Goal: Task Accomplishment & Management: Manage account settings

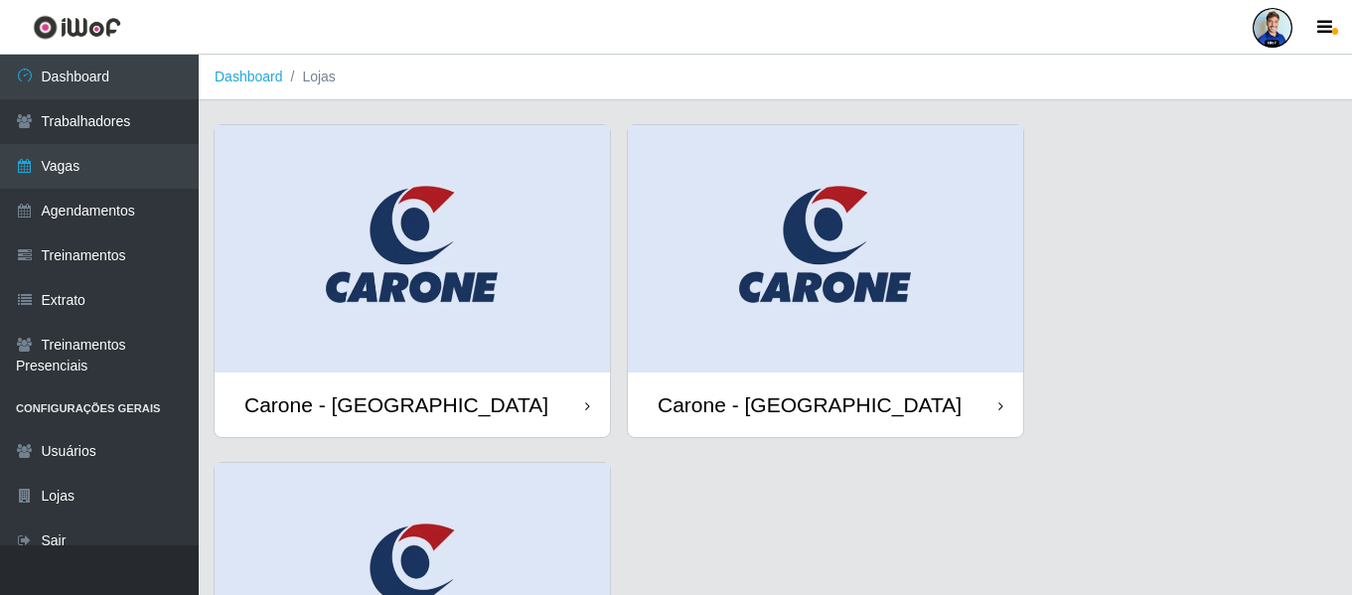
click at [1271, 29] on div at bounding box center [1273, 28] width 40 height 40
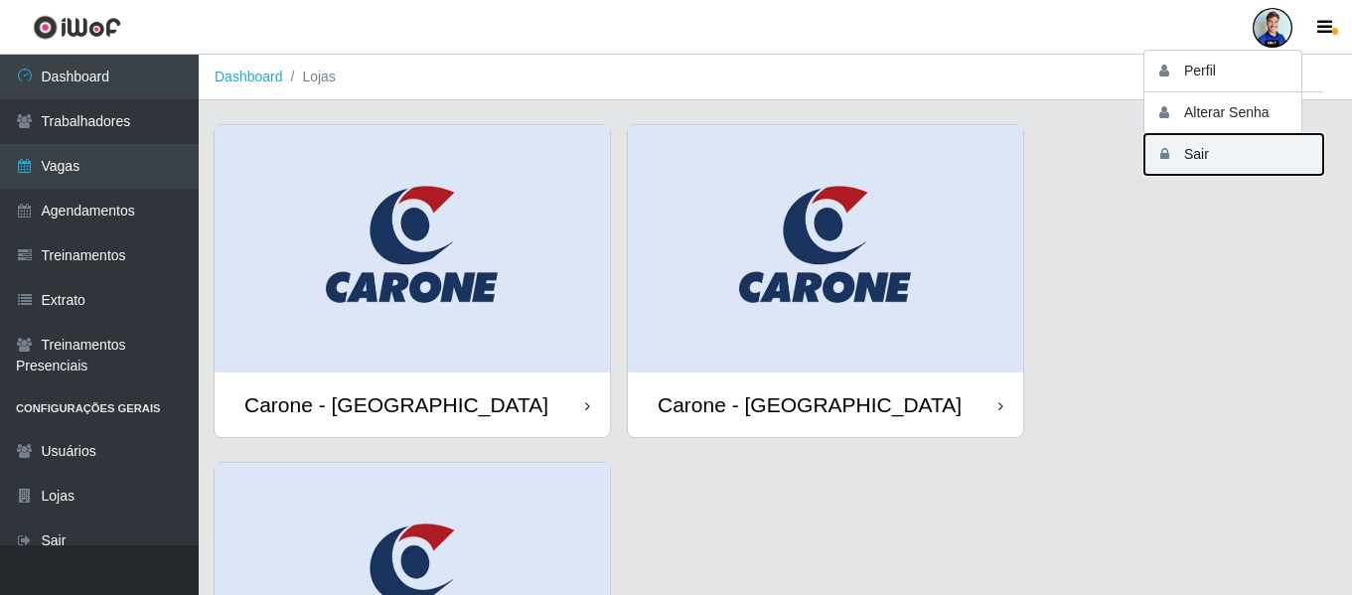
click at [1198, 154] on button "Sair" at bounding box center [1233, 154] width 179 height 41
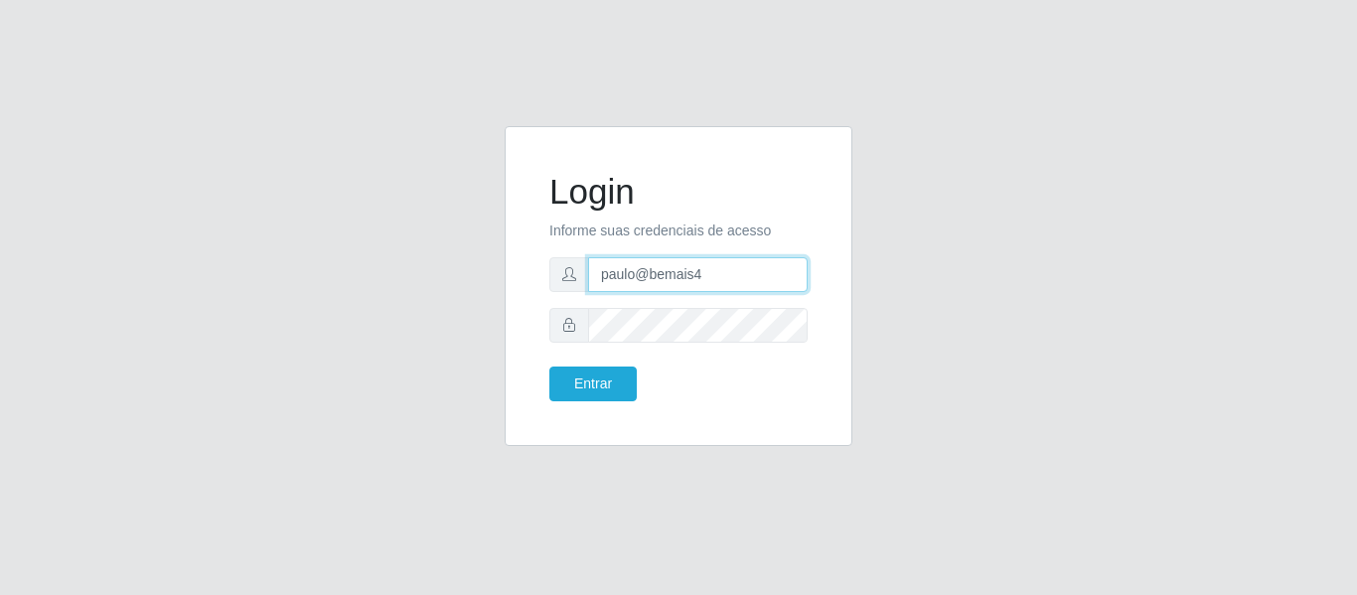
drag, startPoint x: 762, startPoint y: 268, endPoint x: 490, endPoint y: 250, distance: 272.8
click at [490, 250] on div "Login Informe suas credenciais de acesso paulo@bemais4 Entrar" at bounding box center [678, 298] width 377 height 344
type input "juliomarques@extrabom"
click at [549, 367] on button "Entrar" at bounding box center [592, 384] width 87 height 35
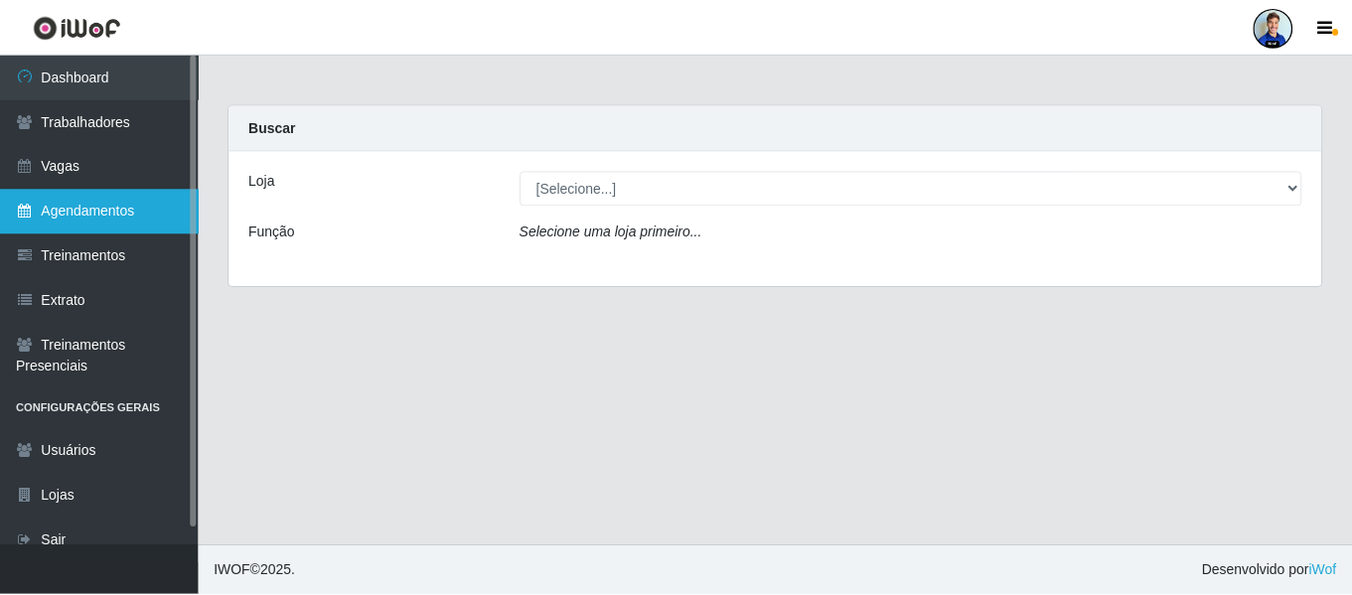
scroll to position [18, 0]
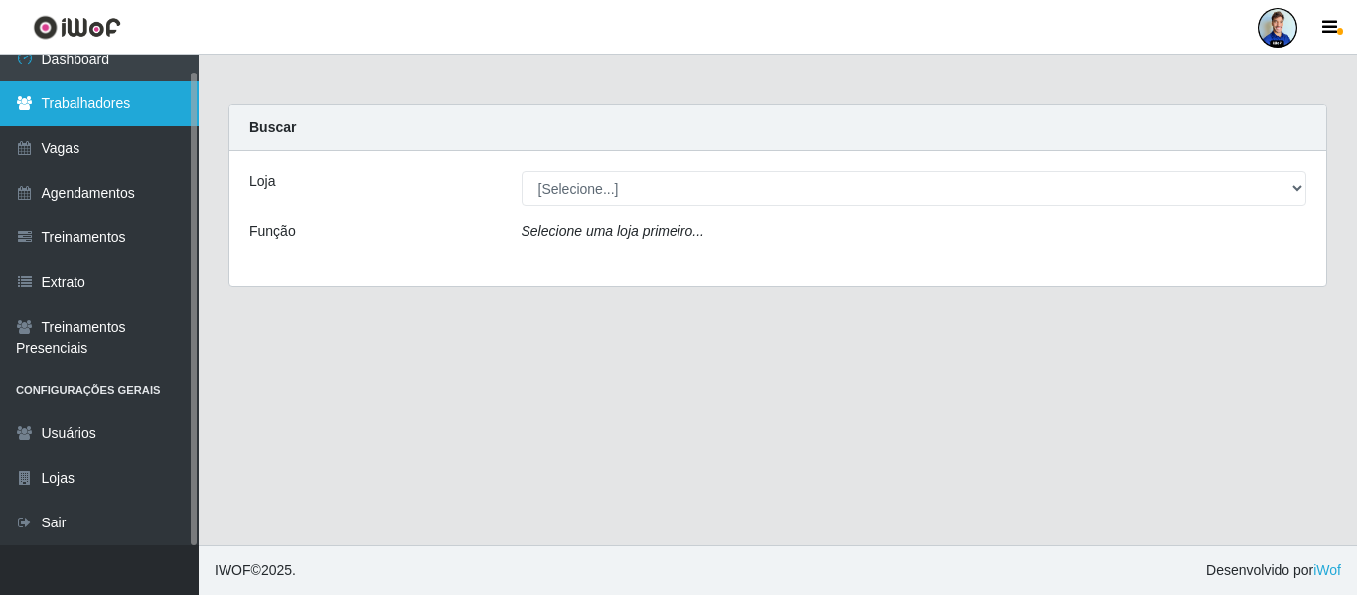
click at [119, 103] on link "Trabalhadores" at bounding box center [99, 103] width 199 height 45
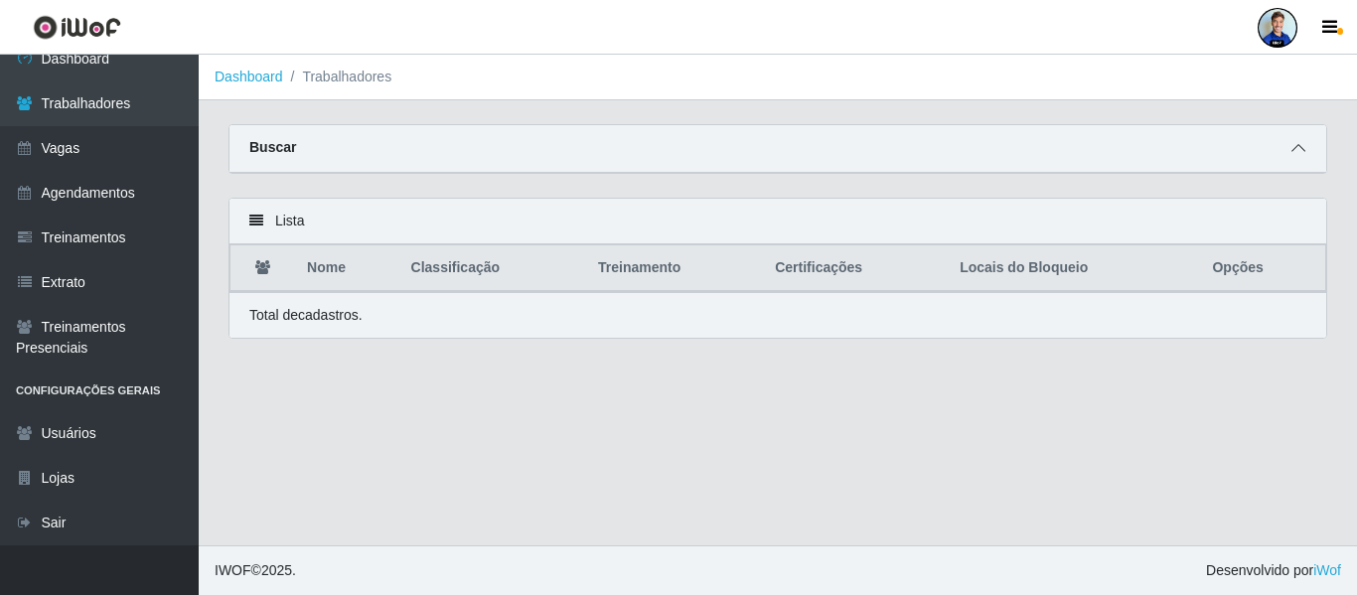
click at [1297, 145] on icon at bounding box center [1298, 148] width 14 height 14
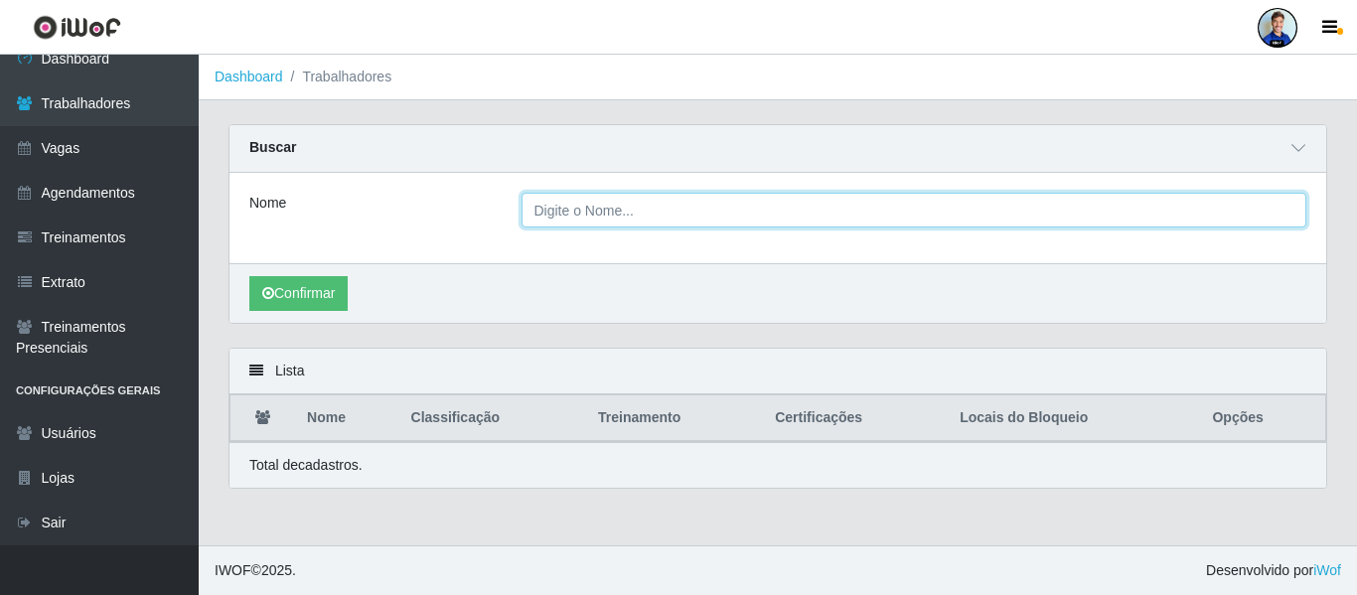
click at [565, 215] on input "Nome" at bounding box center [915, 210] width 786 height 35
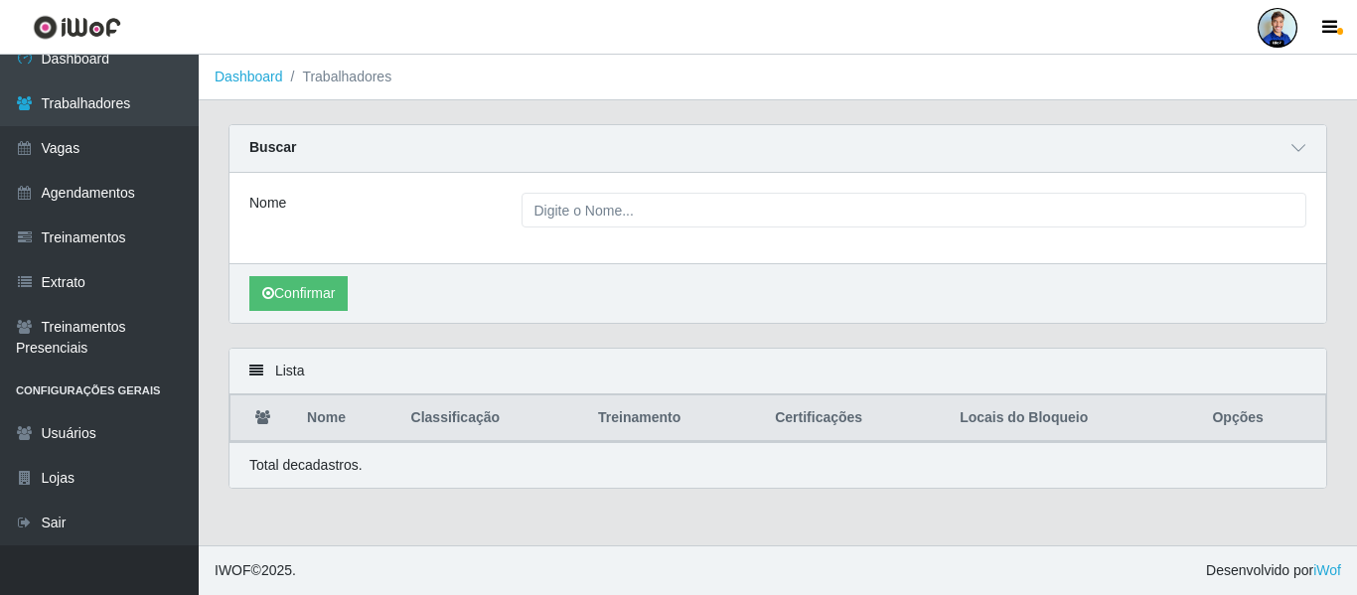
click at [463, 209] on div "Nome" at bounding box center [370, 210] width 272 height 35
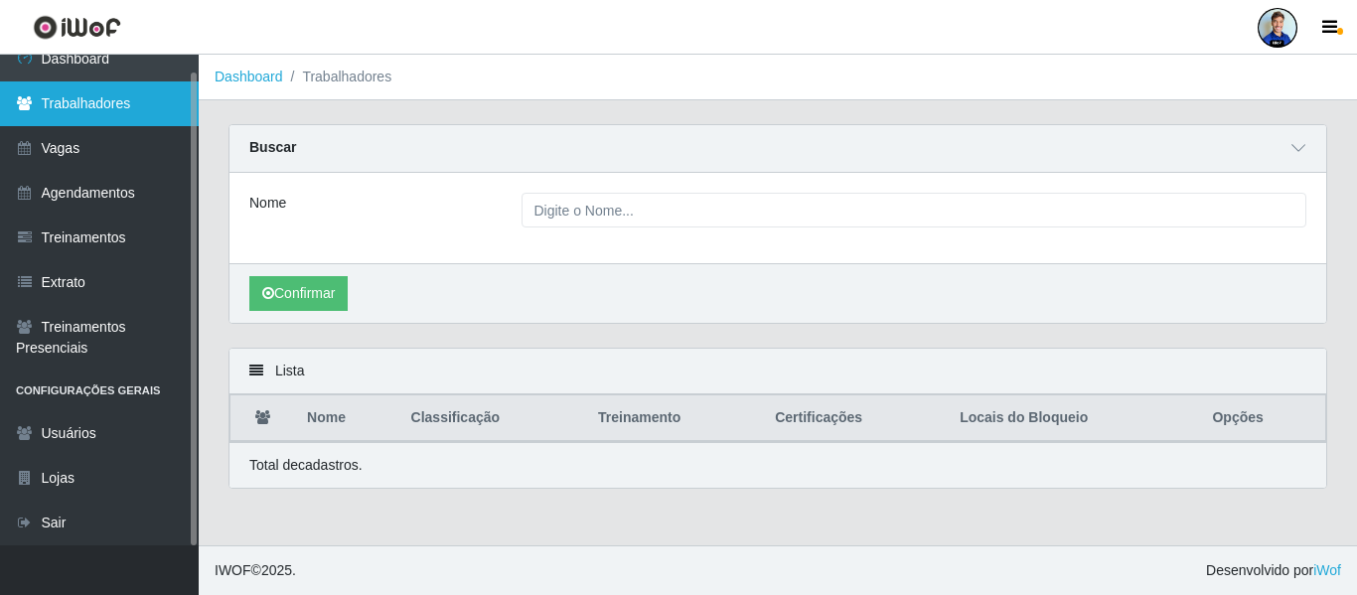
click at [92, 120] on link "Trabalhadores" at bounding box center [99, 103] width 199 height 45
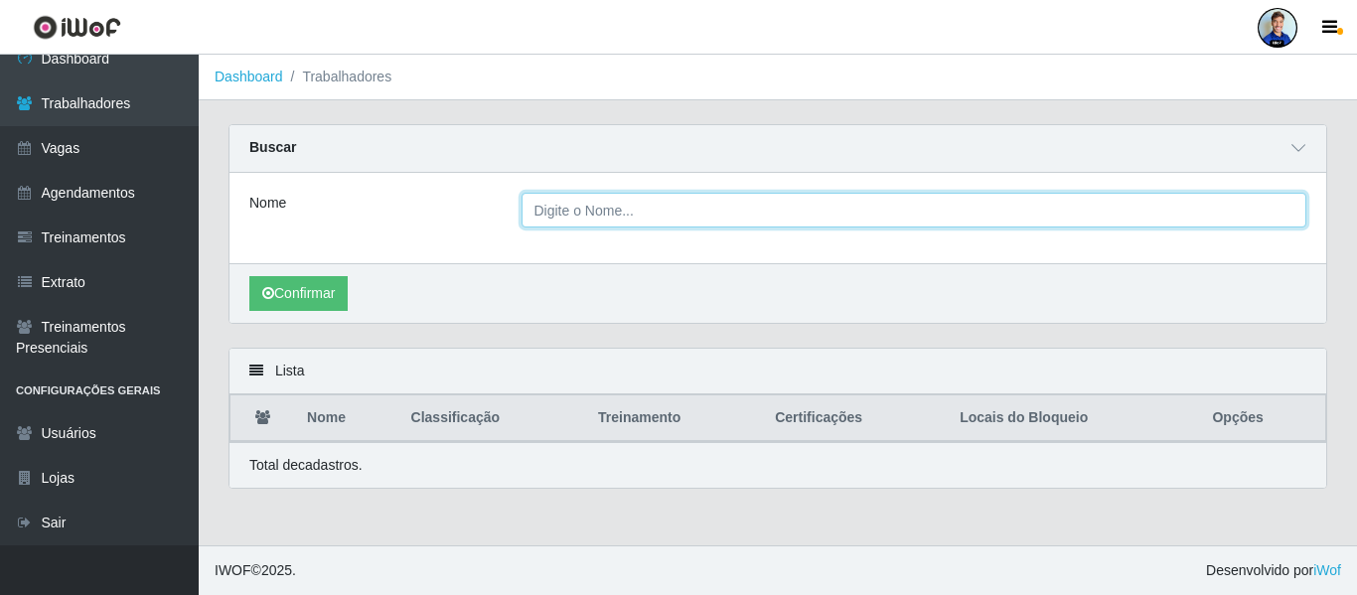
click at [563, 210] on input "Nome" at bounding box center [915, 210] width 786 height 35
type input "[PERSON_NAME]"
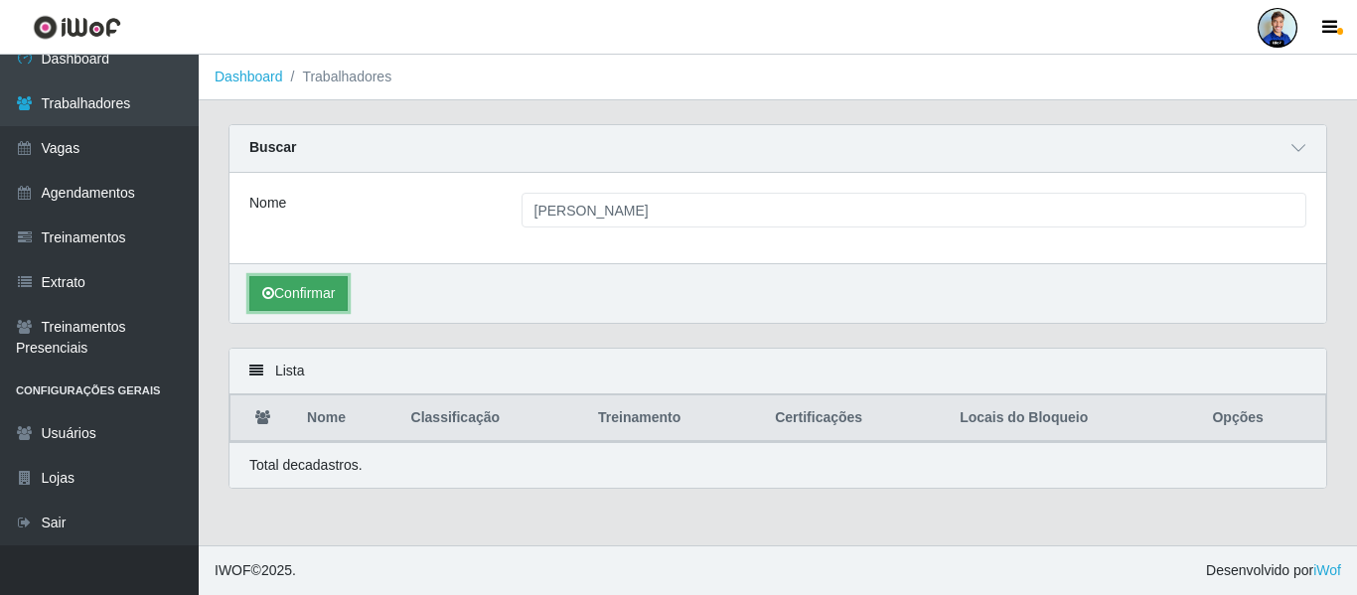
click at [325, 285] on button "Confirmar" at bounding box center [298, 293] width 98 height 35
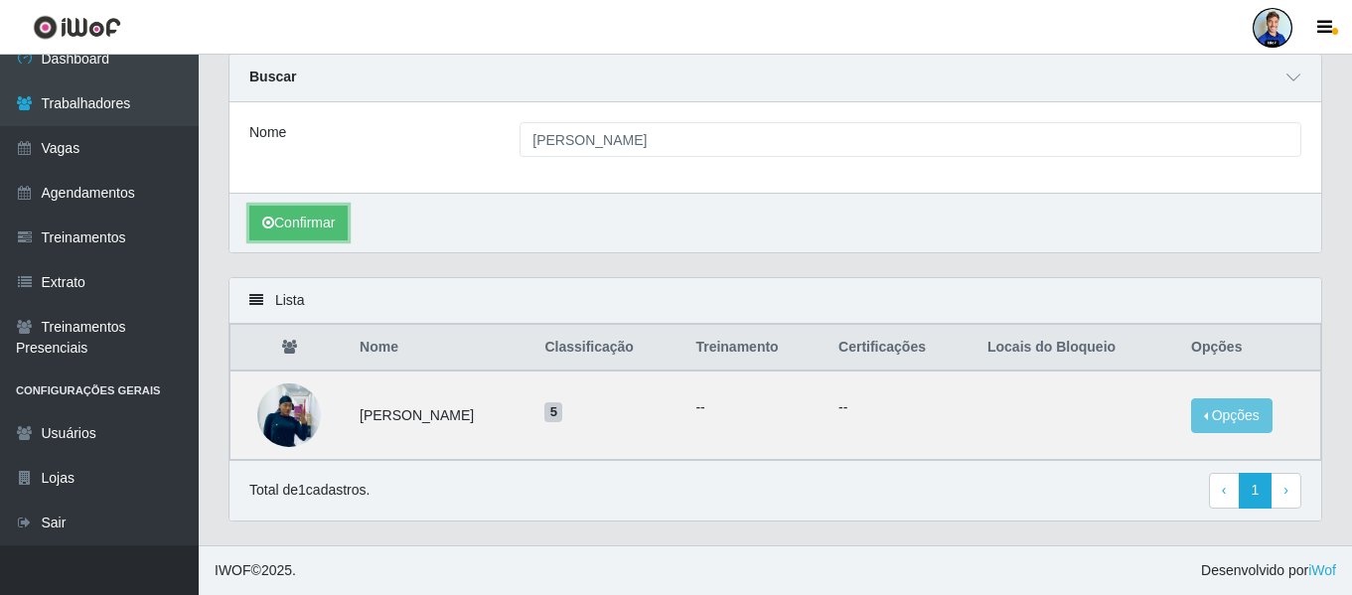
scroll to position [72, 0]
click at [1231, 418] on button "Opções" at bounding box center [1231, 415] width 81 height 35
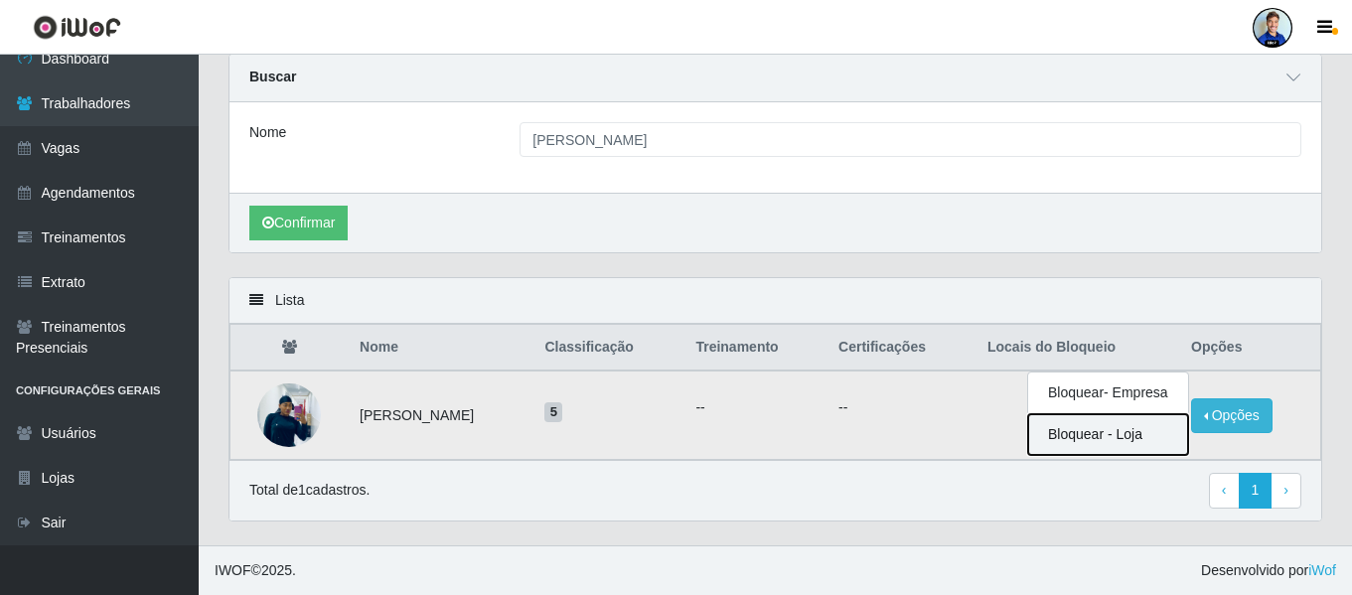
click at [1130, 438] on button "Bloquear - Loja" at bounding box center [1108, 434] width 160 height 41
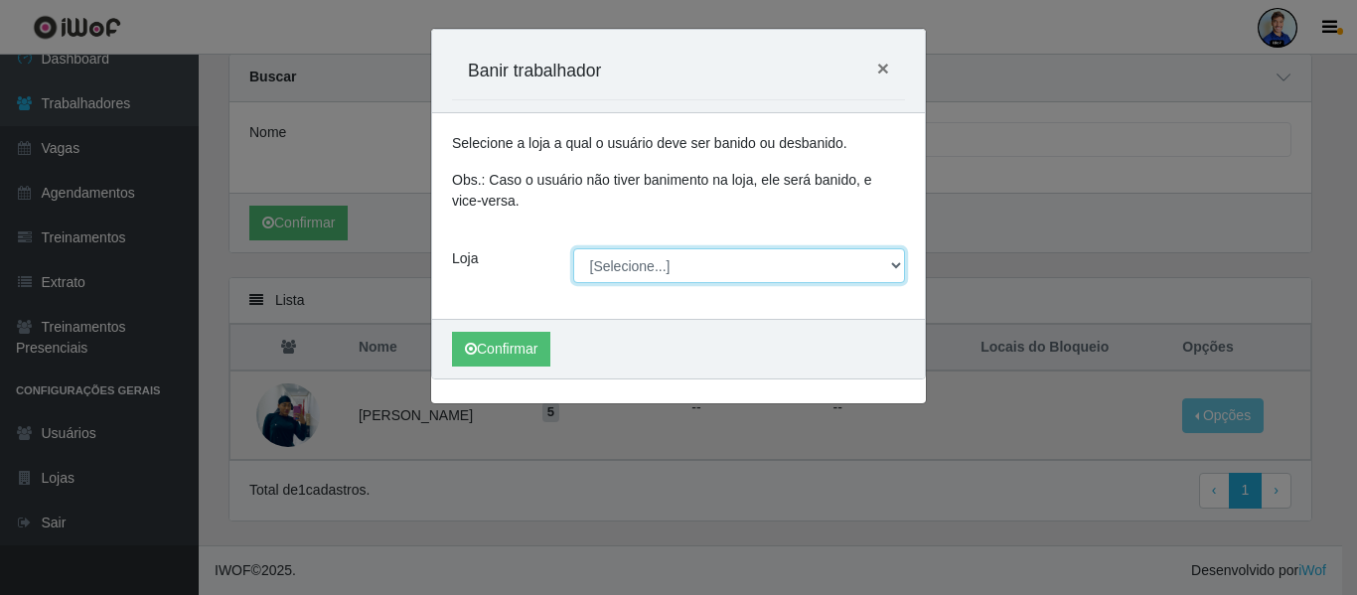
click at [614, 267] on select "[Selecione...] Atacado Vem - [GEOGRAPHIC_DATA] 30 Laranjeiras Velha Atacado Vem…" at bounding box center [739, 265] width 333 height 35
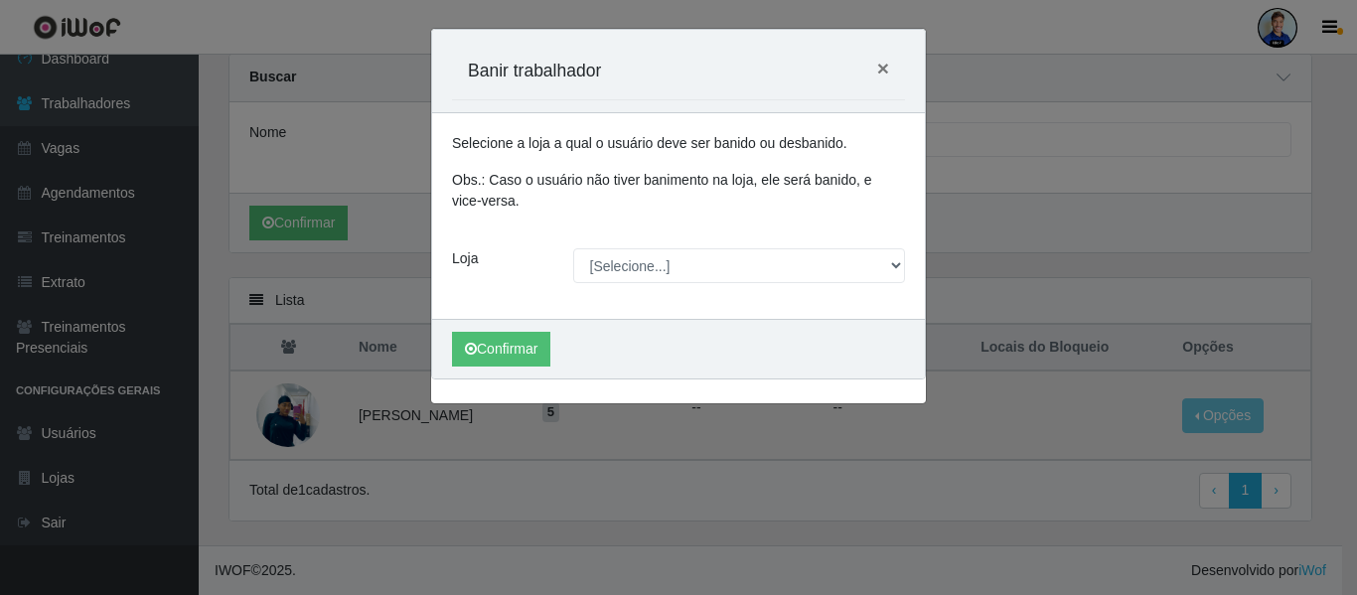
click at [376, 313] on div "Carregando... Banir trabalhador × Selecione a loja a qual o usuário deve ser ba…" at bounding box center [678, 297] width 1357 height 595
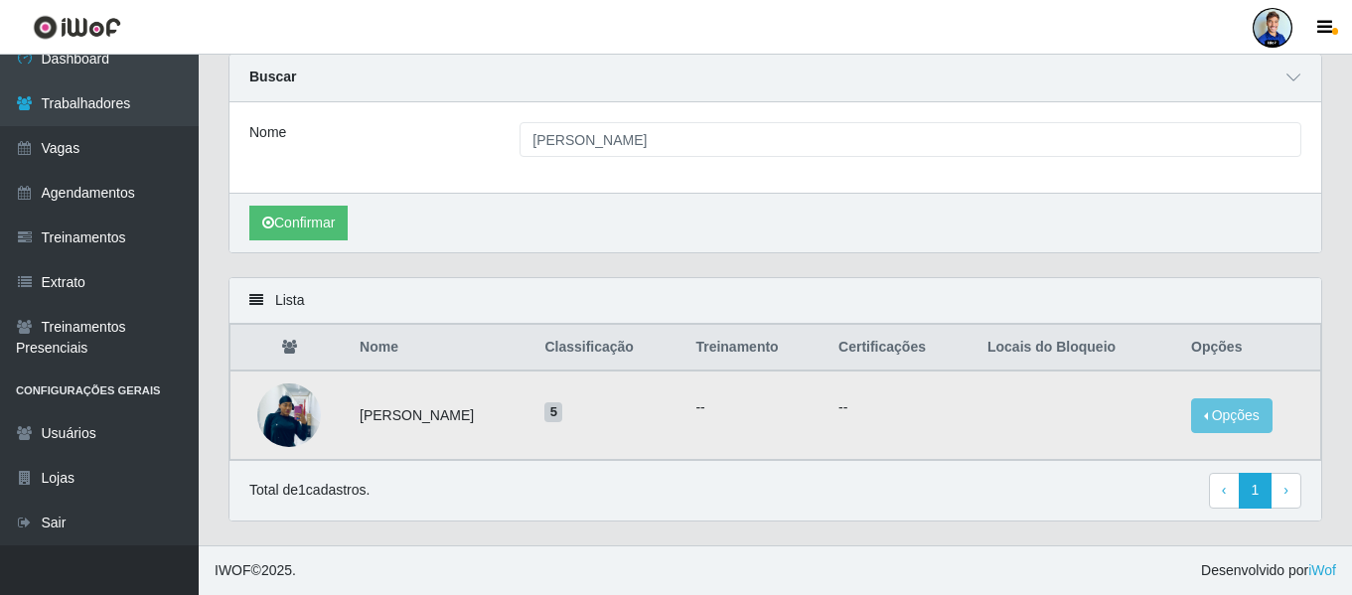
click at [277, 411] on img at bounding box center [289, 415] width 64 height 84
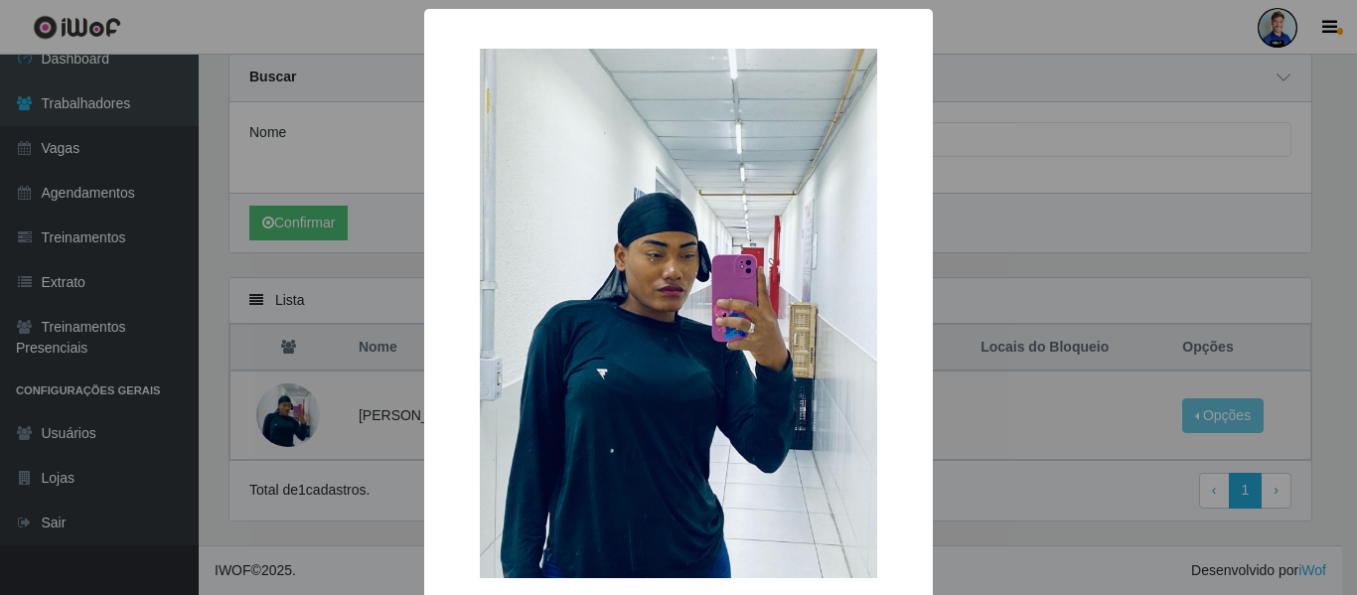
click at [1086, 251] on div "× OK Cancel" at bounding box center [678, 297] width 1357 height 595
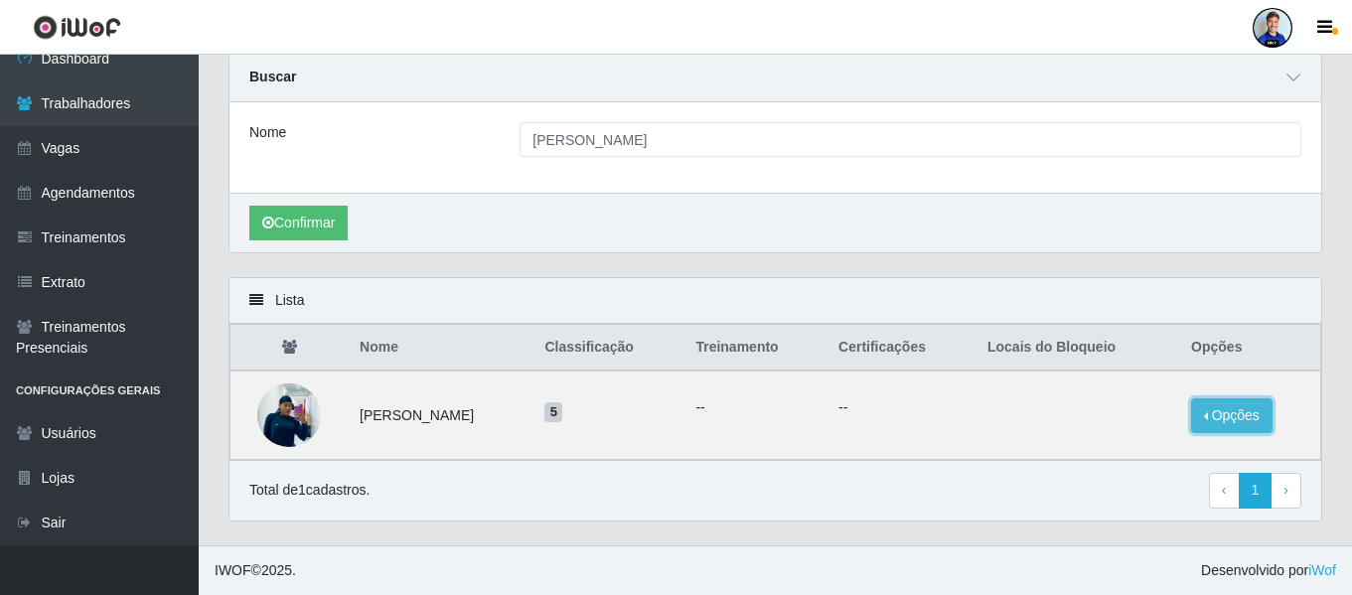
click at [1248, 408] on button "Opções" at bounding box center [1231, 415] width 81 height 35
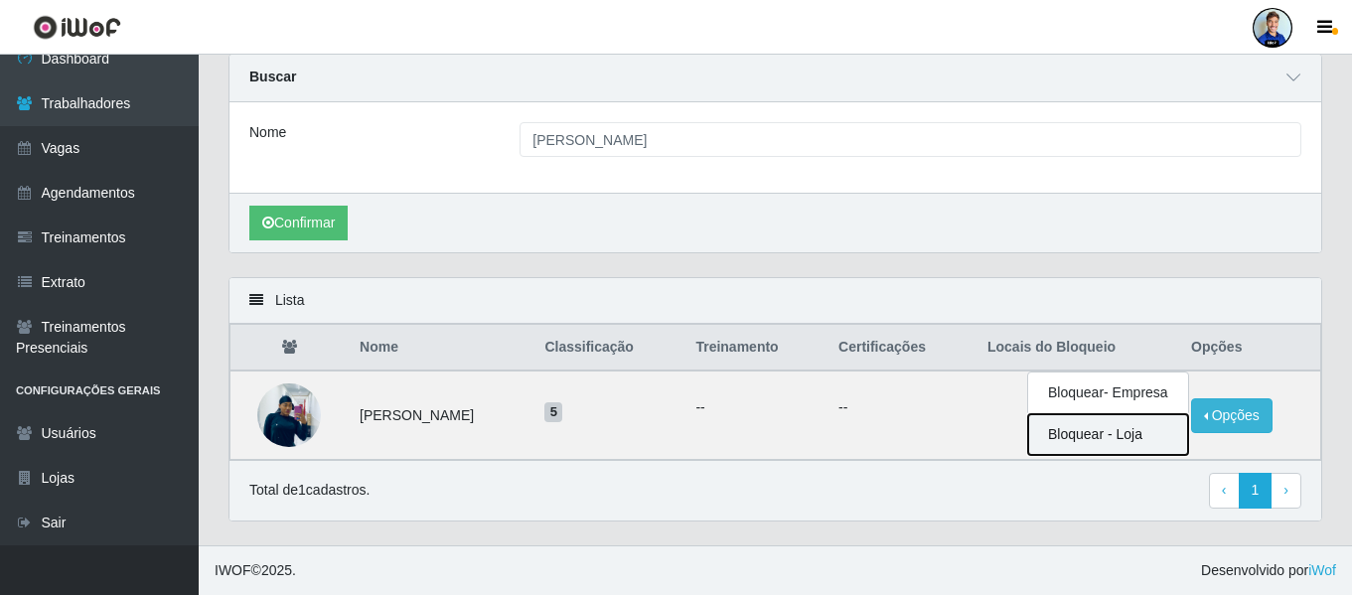
click at [1104, 445] on button "Bloquear - Loja" at bounding box center [1108, 434] width 160 height 41
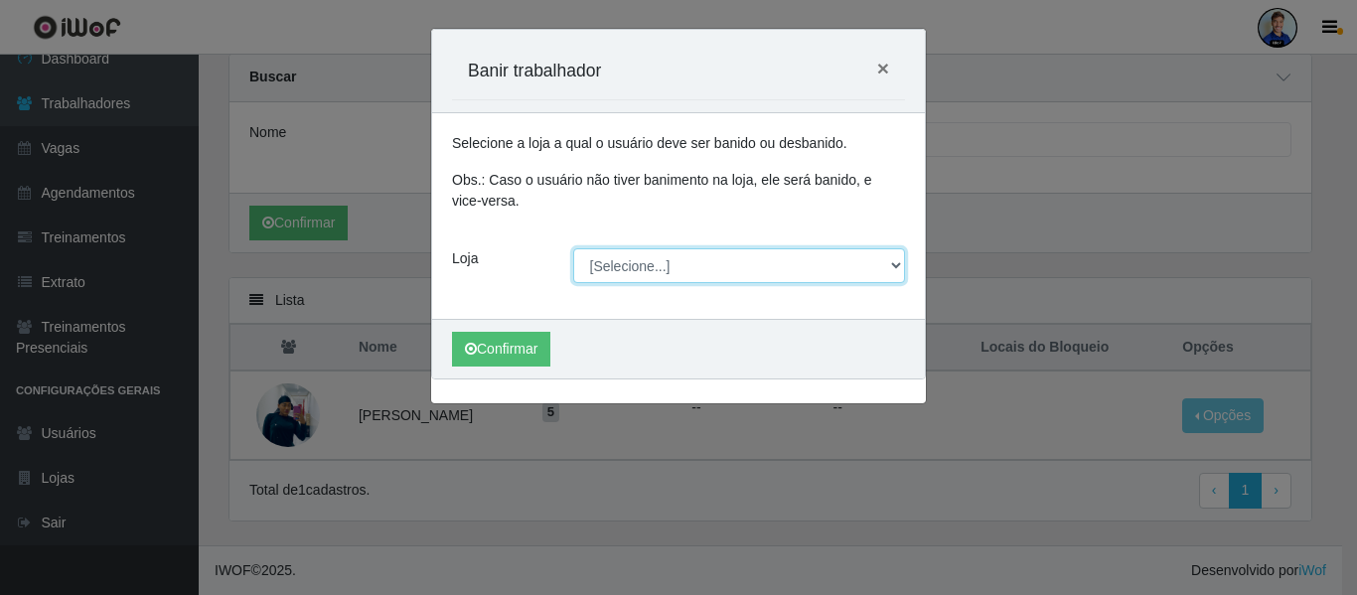
click at [697, 270] on select "[Selecione...] Atacado Vem - [GEOGRAPHIC_DATA] 30 Laranjeiras Velha Atacado Vem…" at bounding box center [739, 265] width 333 height 35
select select "456"
click at [573, 248] on select "[Selecione...] Atacado Vem - [GEOGRAPHIC_DATA] 30 Laranjeiras Velha Atacado Vem…" at bounding box center [739, 265] width 333 height 35
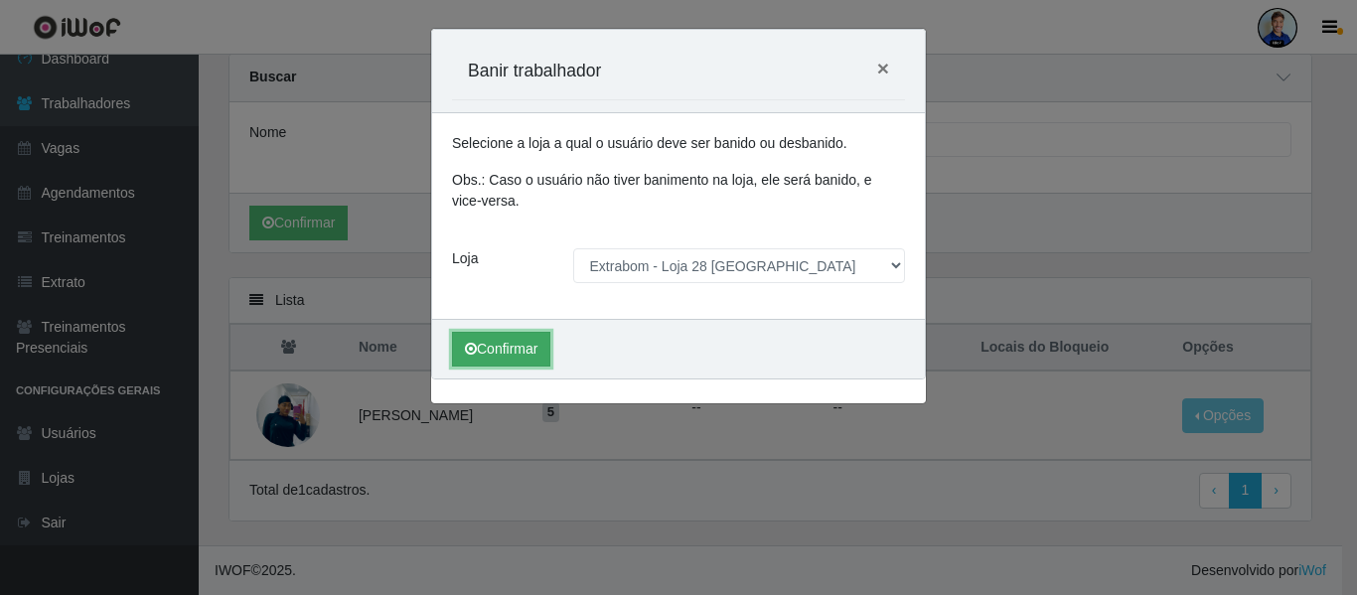
click at [525, 344] on button "Confirmar" at bounding box center [501, 349] width 98 height 35
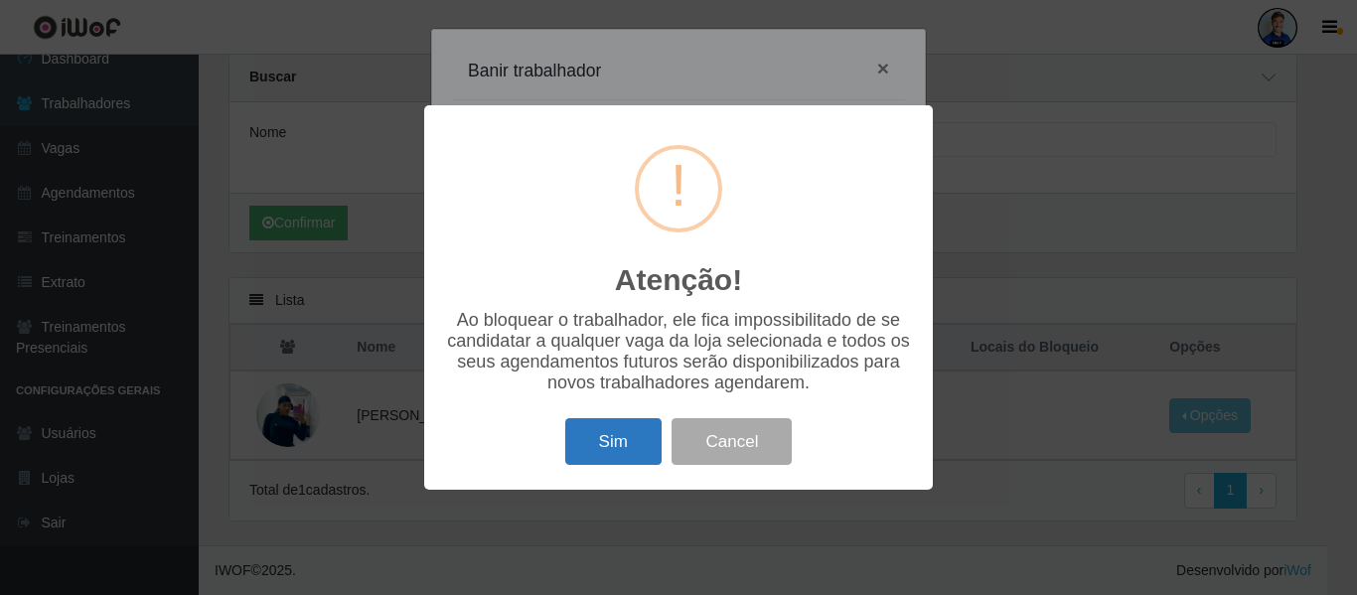
click at [616, 444] on button "Sim" at bounding box center [613, 441] width 96 height 47
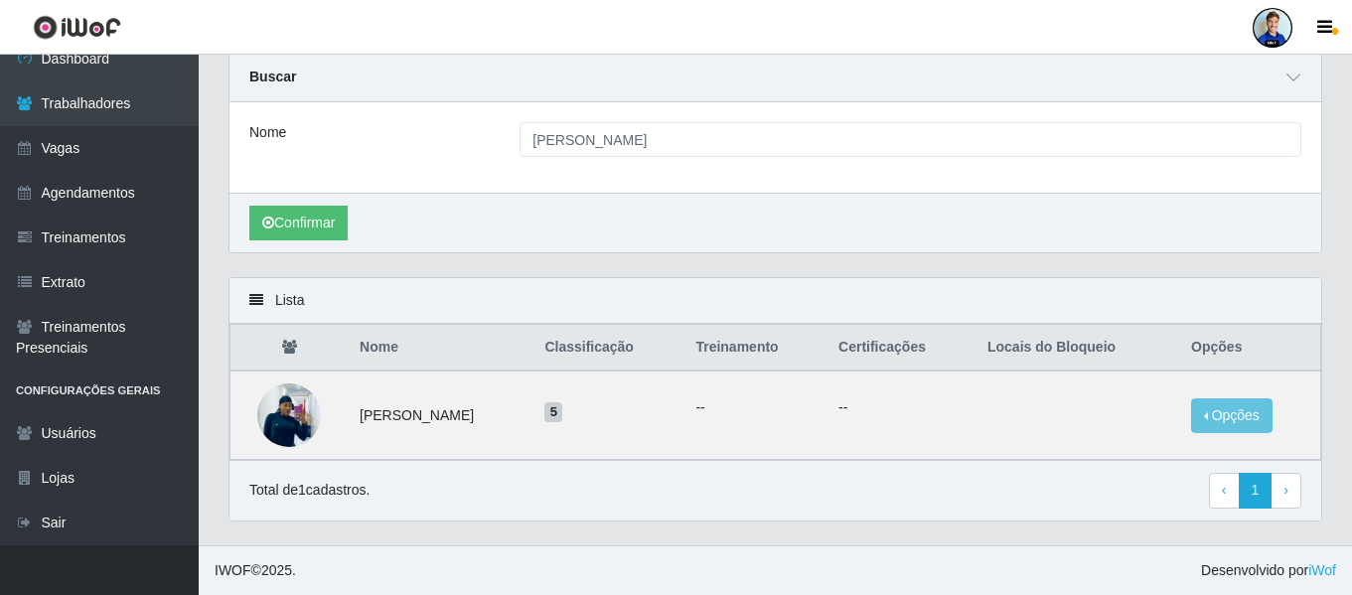
scroll to position [0, 0]
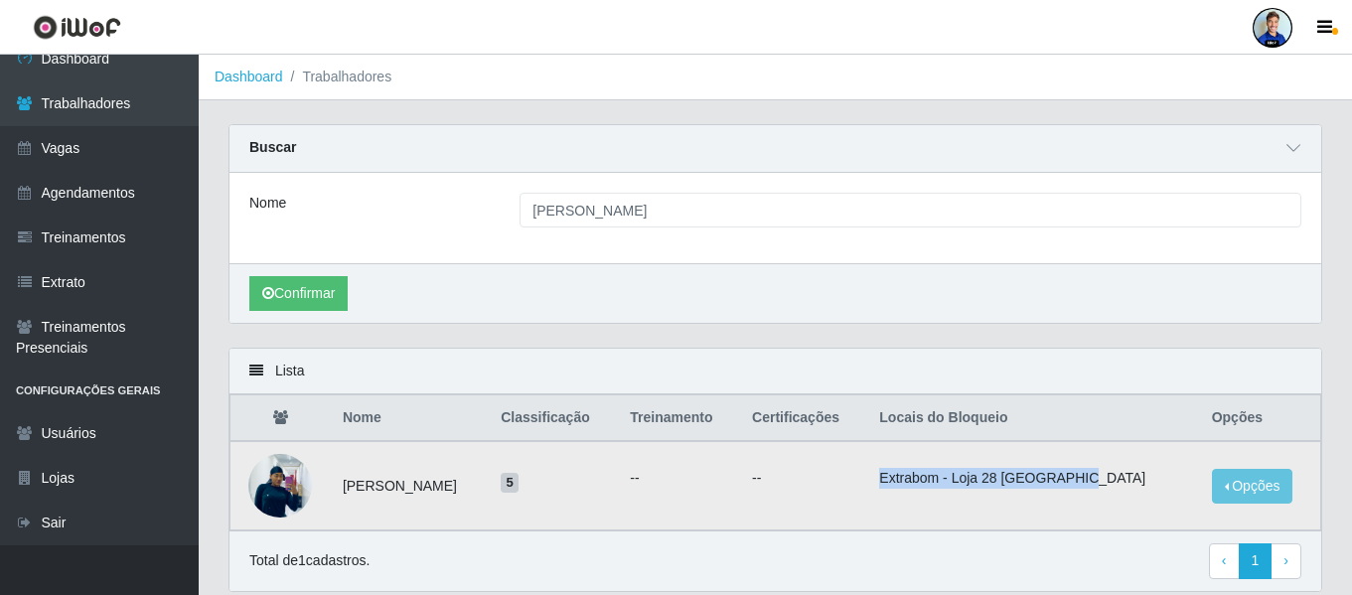
drag, startPoint x: 947, startPoint y: 477, endPoint x: 1144, endPoint y: 481, distance: 197.7
click at [1144, 481] on li "Extrabom - Loja 28 [GEOGRAPHIC_DATA]" at bounding box center [1033, 478] width 308 height 21
